Goal: Transaction & Acquisition: Purchase product/service

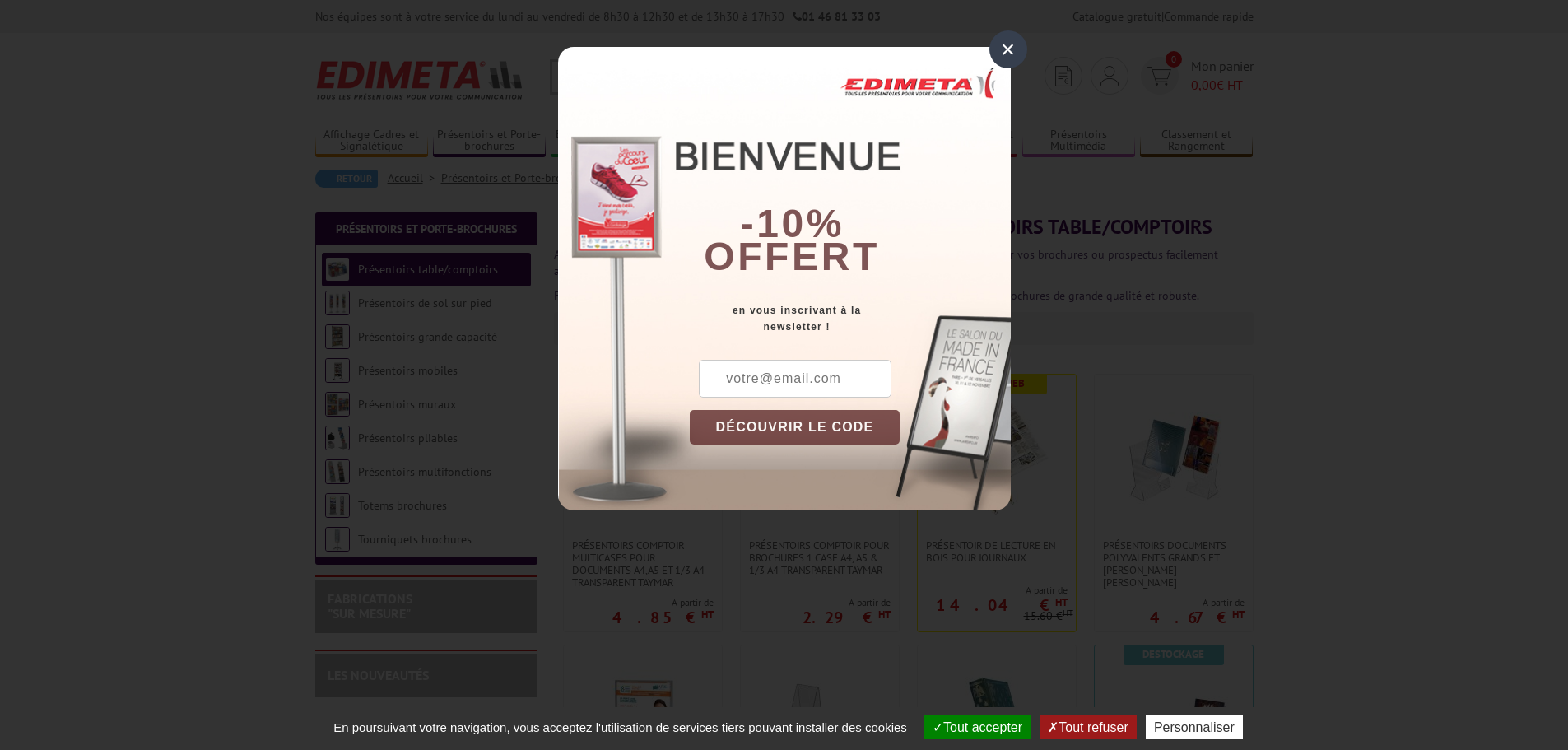
click at [1019, 49] on div "×" at bounding box center [1008, 49] width 38 height 38
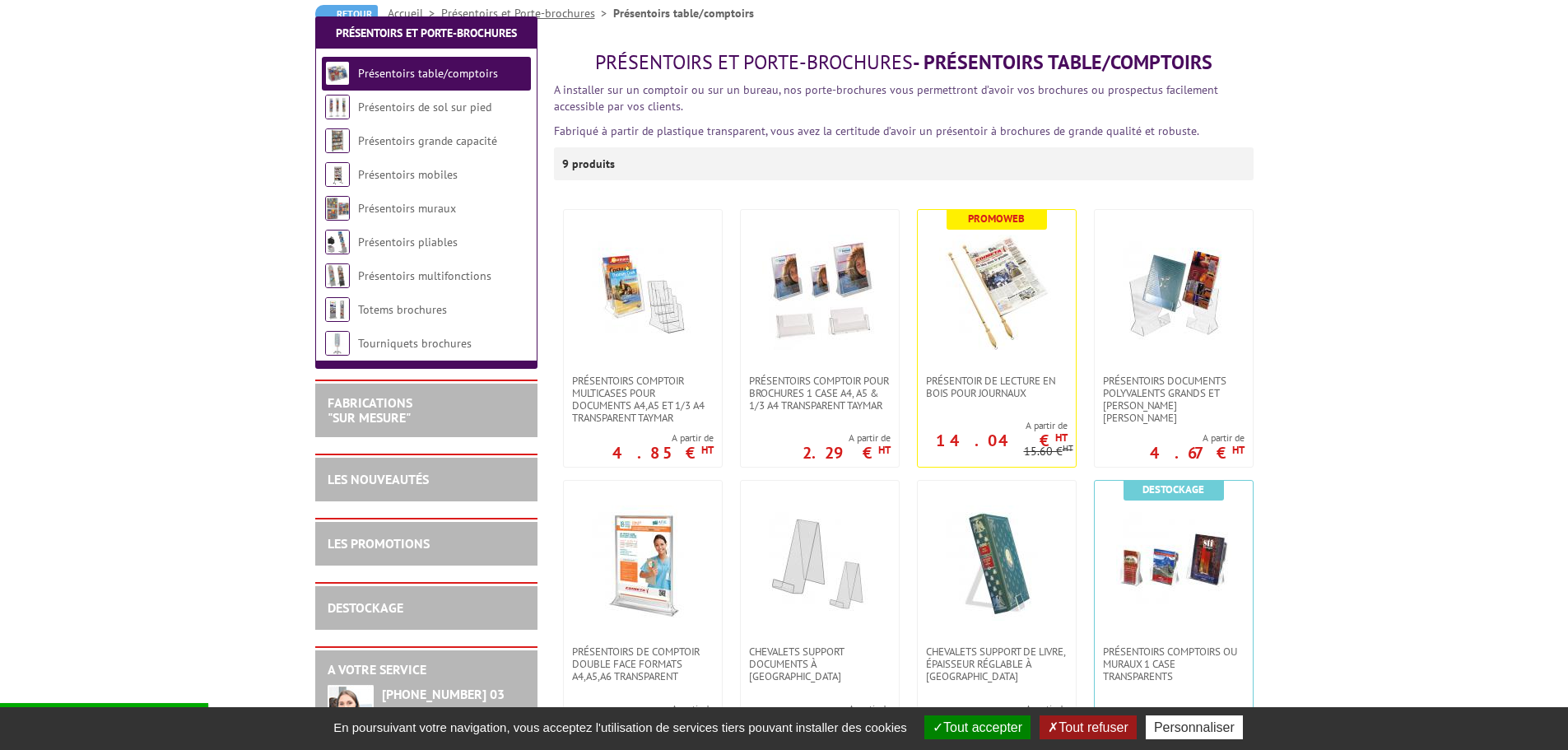
scroll to position [494, 0]
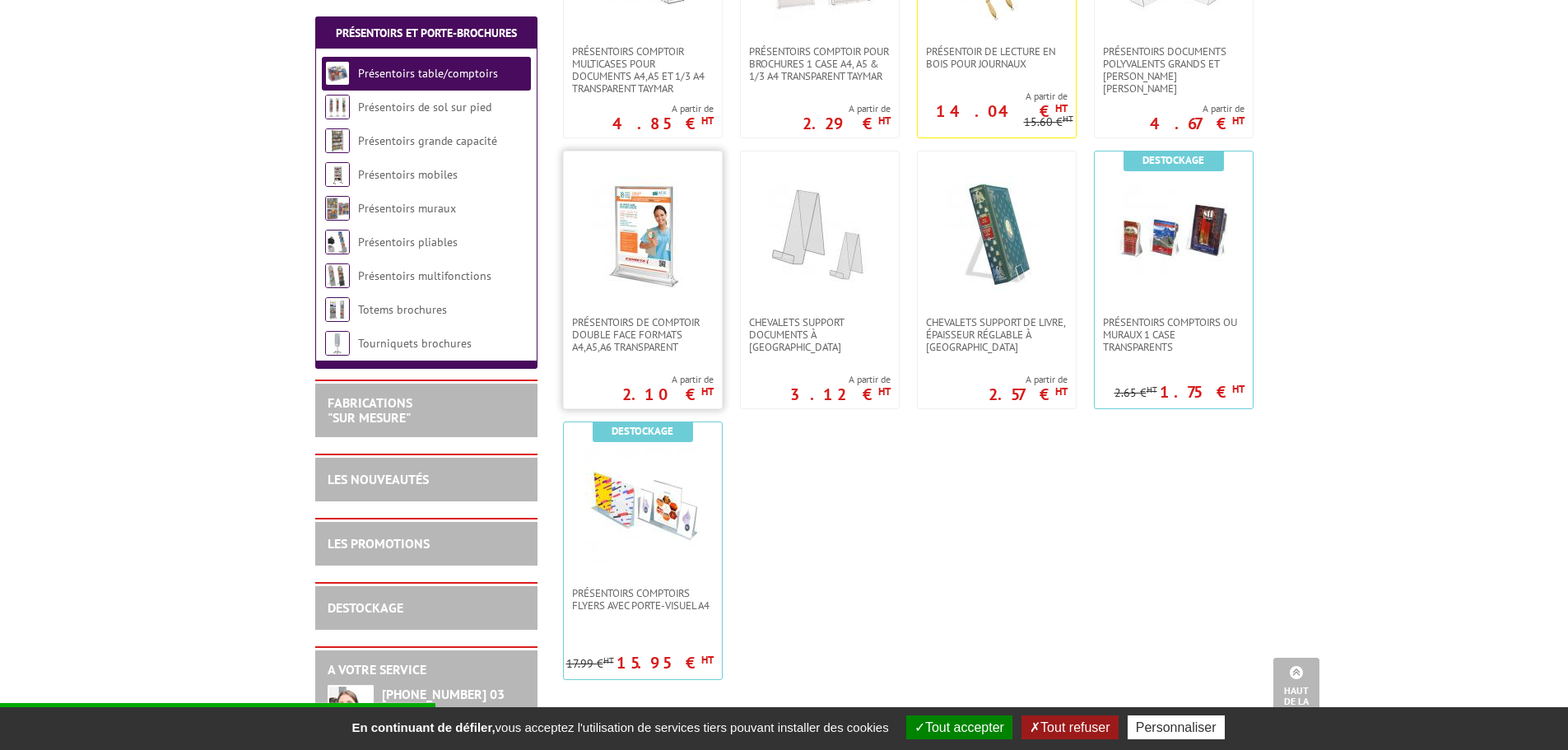
click at [655, 251] on img at bounding box center [643, 234] width 116 height 116
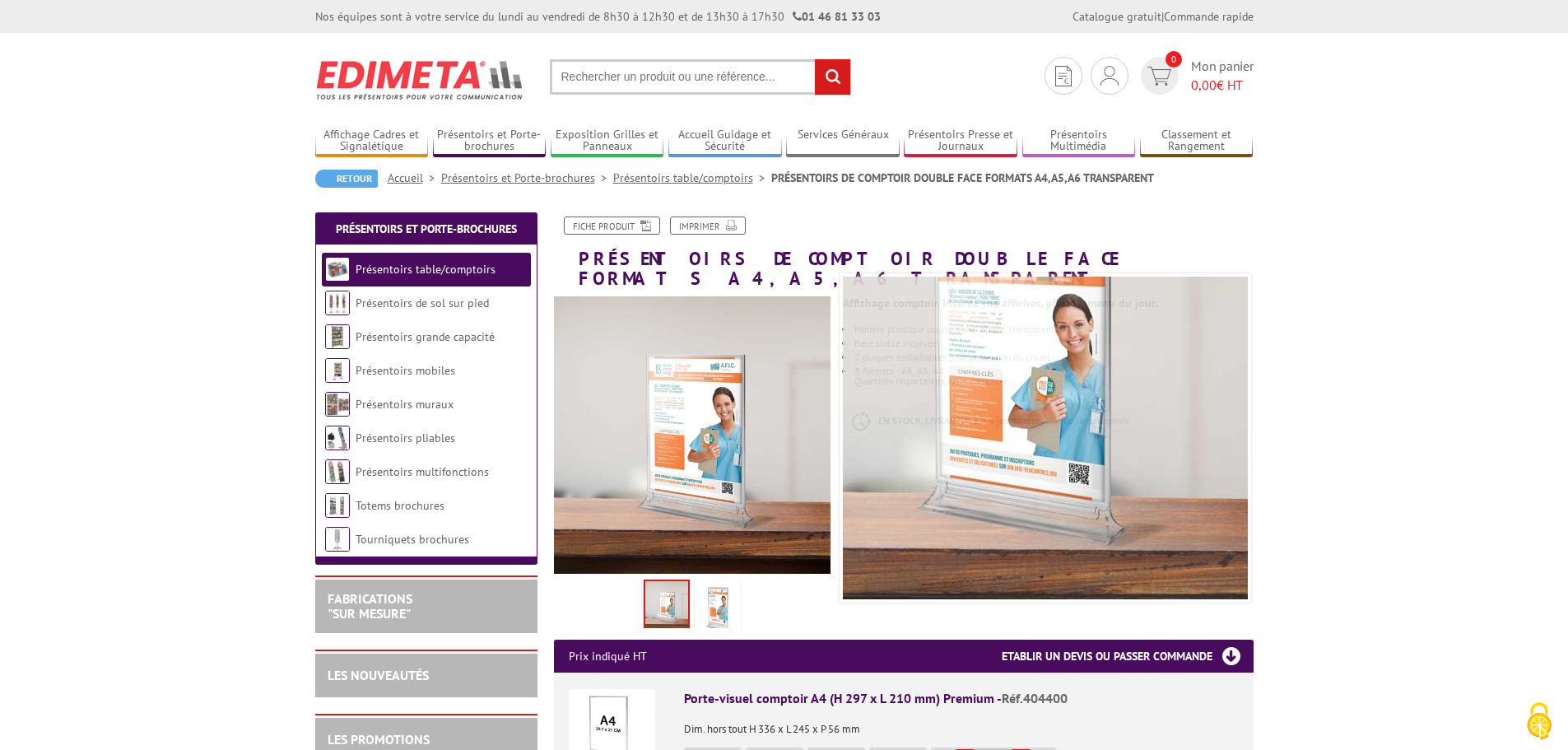
click at [723, 588] on img at bounding box center [717, 608] width 39 height 51
